Goal: Information Seeking & Learning: Learn about a topic

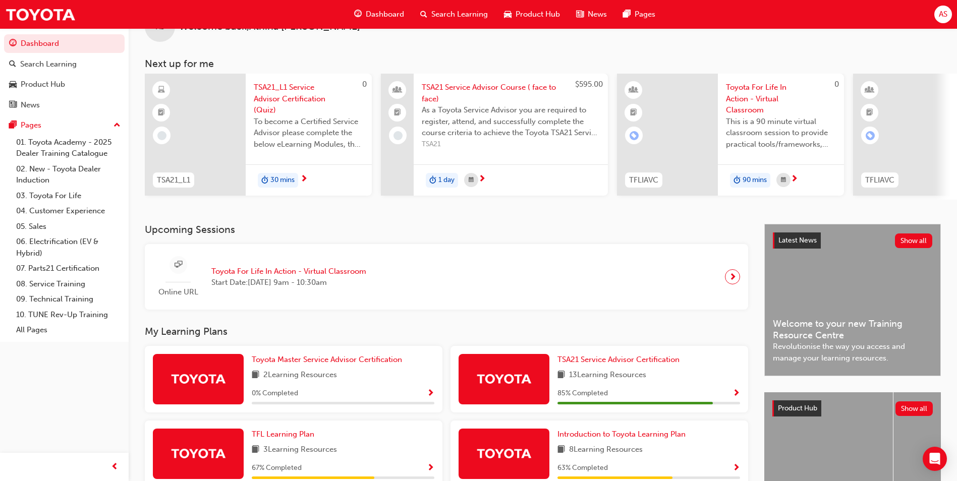
scroll to position [50, 0]
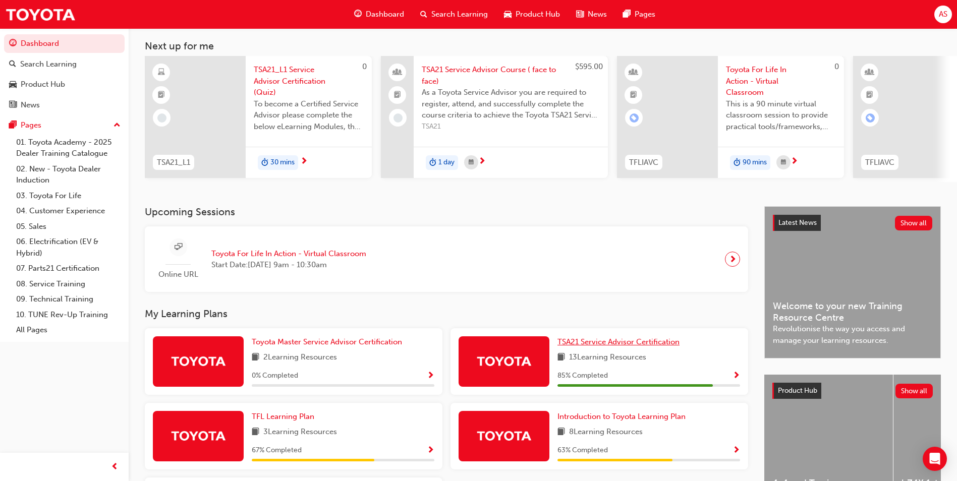
click at [586, 347] on span "TSA21 Service Advisor Certification" at bounding box center [619, 342] width 122 height 9
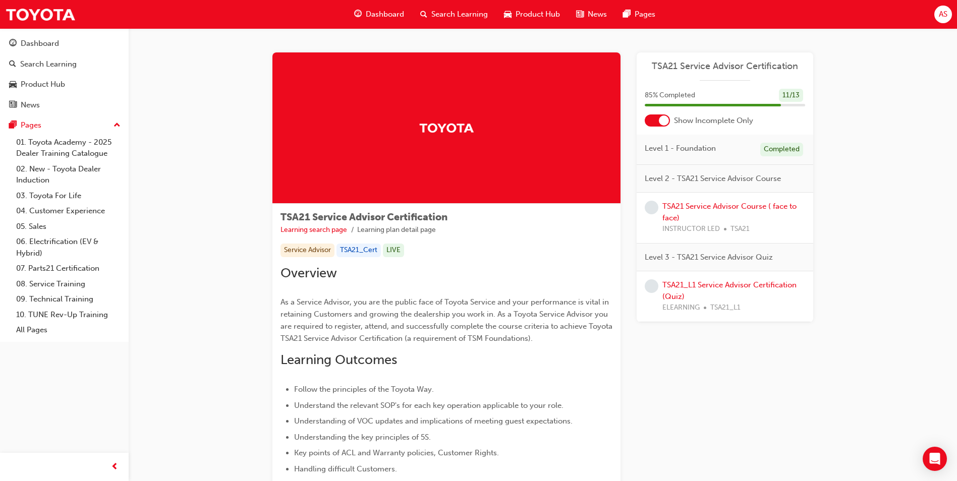
click at [729, 180] on span "Level 2 - TSA21 Service Advisor Course" at bounding box center [713, 179] width 136 height 12
click at [681, 204] on link "TSA21 Service Advisor Course ( face to face)" at bounding box center [730, 212] width 134 height 21
click at [759, 288] on link "TSA21_L1 Service Advisor Certification (Quiz)" at bounding box center [730, 291] width 134 height 21
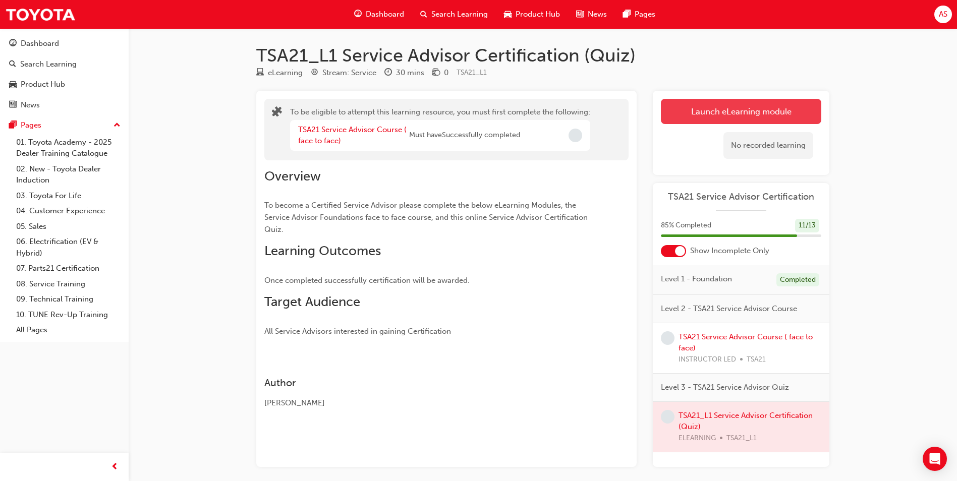
click at [742, 113] on button "Launch eLearning module" at bounding box center [741, 111] width 160 height 25
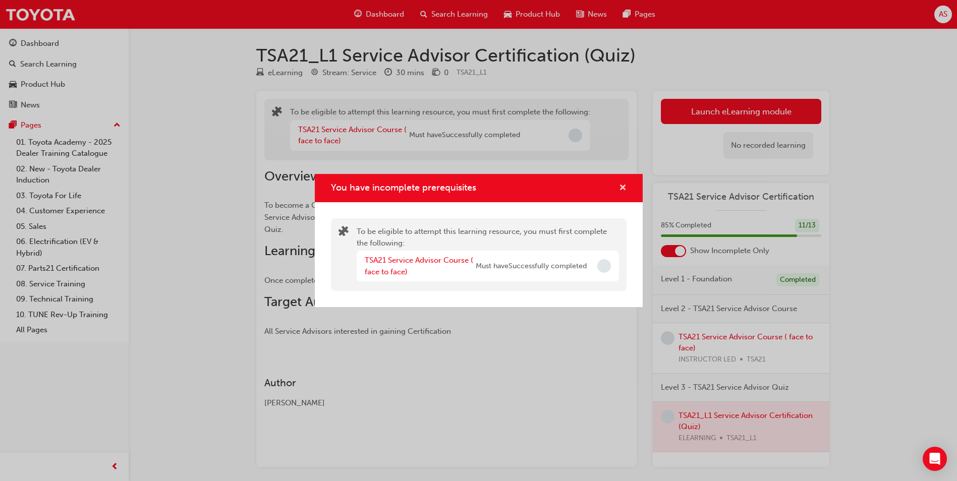
click at [626, 188] on span "cross-icon" at bounding box center [623, 188] width 8 height 9
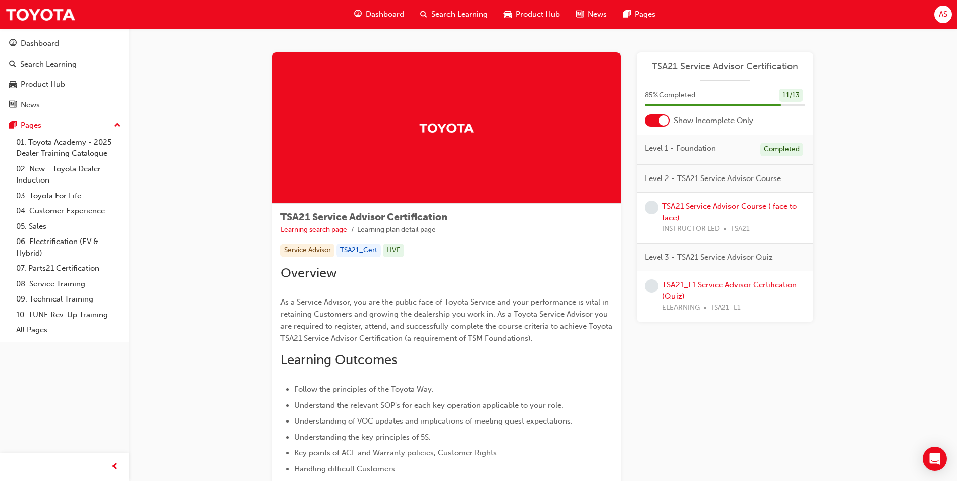
drag, startPoint x: 806, startPoint y: 24, endPoint x: 632, endPoint y: 464, distance: 473.3
click at [636, 421] on div "TSA21 Service Advisor Certification Learning search page Learning plan detail p…" at bounding box center [543, 484] width 541 height 865
